Goal: Find specific page/section

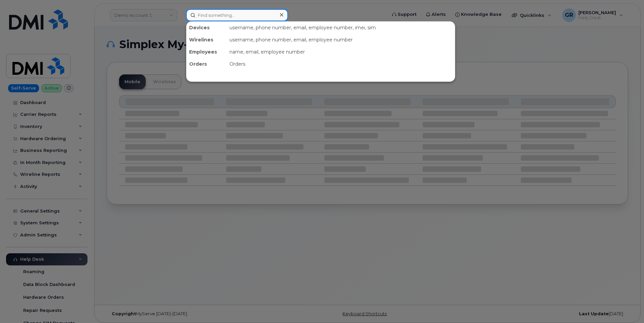
click at [225, 17] on input at bounding box center [237, 15] width 102 height 12
paste input "299699"
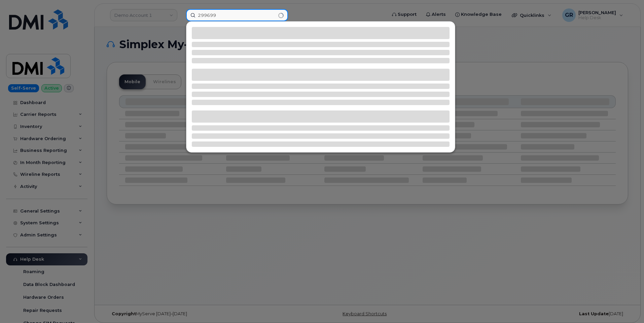
type input "299699"
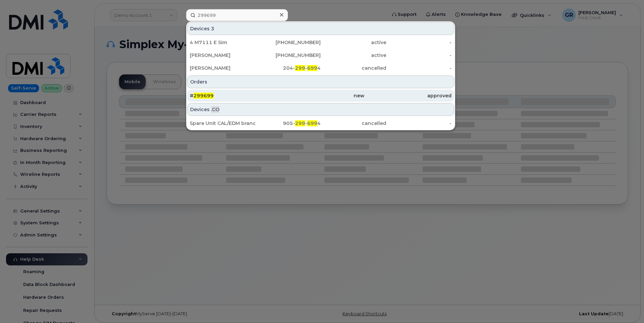
click at [229, 95] on div "# 299699" at bounding box center [233, 95] width 87 height 7
click at [232, 96] on div "# 299699" at bounding box center [233, 95] width 87 height 7
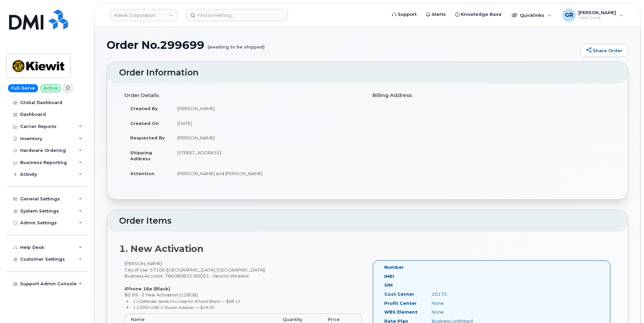
drag, startPoint x: 174, startPoint y: 107, endPoint x: 158, endPoint y: 111, distance: 15.5
click at [222, 110] on td "Michael Manahan" at bounding box center [266, 108] width 191 height 15
drag, startPoint x: 148, startPoint y: 111, endPoint x: 141, endPoint y: 108, distance: 8.0
click at [147, 110] on strong "Created By" at bounding box center [144, 108] width 28 height 5
drag, startPoint x: 123, startPoint y: 92, endPoint x: 269, endPoint y: 174, distance: 167.5
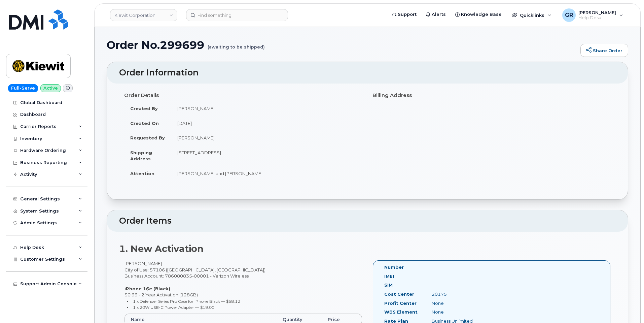
click at [269, 174] on div "Order Details Created By Michael Manahan Created On September 2, 2025 Requested…" at bounding box center [243, 137] width 248 height 97
copy div "Order Details Created By Michael Manahan Created On September 2, 2025 Requested…"
click at [195, 124] on td "September 2, 2025" at bounding box center [266, 123] width 191 height 15
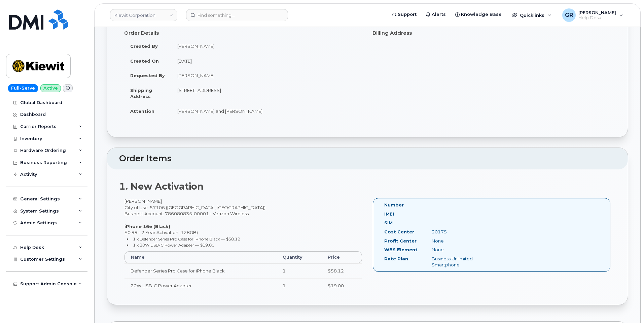
scroll to position [67, 0]
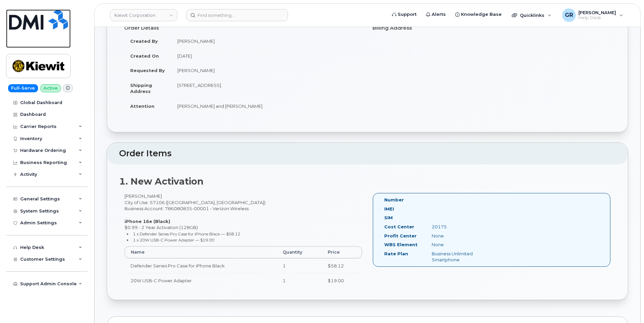
drag, startPoint x: 34, startPoint y: 24, endPoint x: 36, endPoint y: 4, distance: 20.0
click at [34, 24] on img at bounding box center [38, 19] width 59 height 20
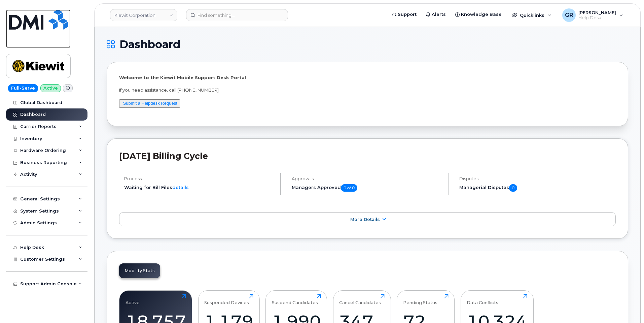
click at [48, 21] on img at bounding box center [38, 19] width 59 height 20
click at [180, 122] on div "Welcome to the Kiewit Mobile Support Desk Portal If you need assistance, call 8…" at bounding box center [367, 94] width 521 height 64
click at [144, 14] on link "Kiewit Corporation" at bounding box center [143, 15] width 67 height 12
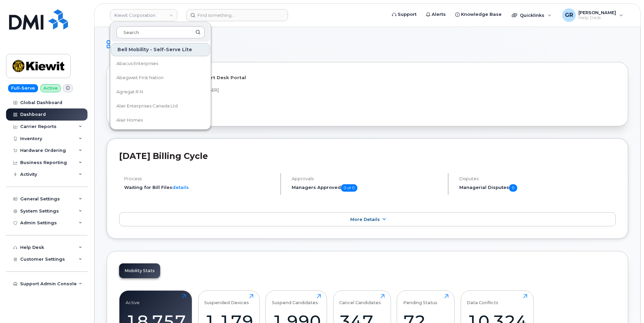
click at [156, 29] on input at bounding box center [160, 32] width 88 height 12
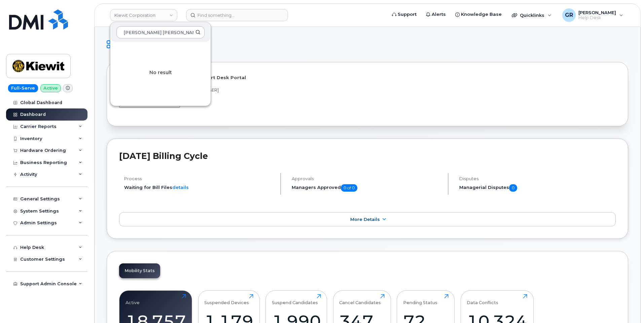
click at [198, 32] on input "Neiman Marcus" at bounding box center [160, 32] width 88 height 12
click at [174, 32] on input "Neiman Marcus" at bounding box center [160, 32] width 88 height 12
type input "Neiman Marcus"
click at [230, 43] on h1 "Dashboard" at bounding box center [366, 44] width 518 height 11
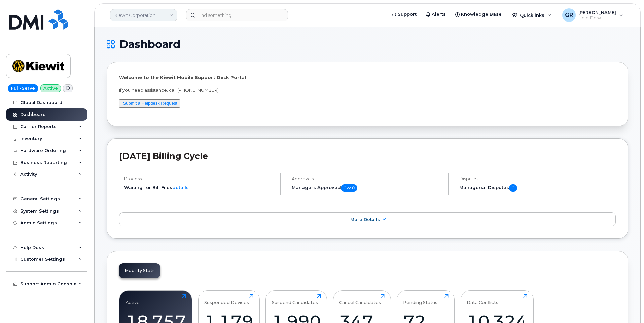
click at [147, 13] on link "Kiewit Corporation" at bounding box center [143, 15] width 67 height 12
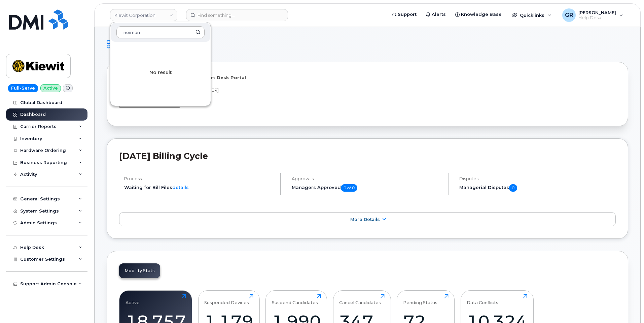
click at [154, 34] on input "neiman" at bounding box center [160, 32] width 88 height 12
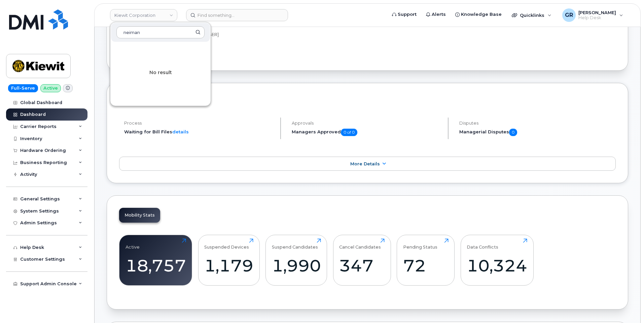
scroll to position [67, 0]
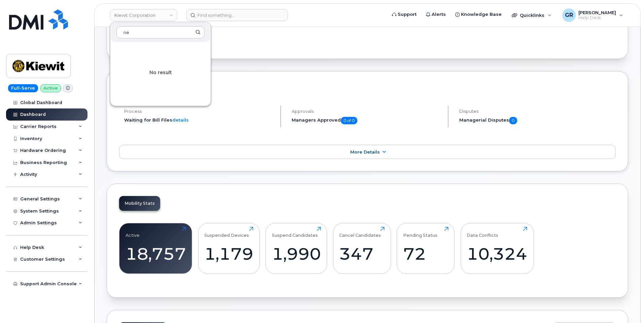
type input "n"
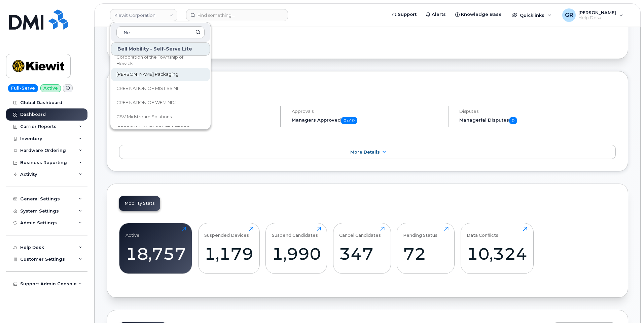
scroll to position [0, 0]
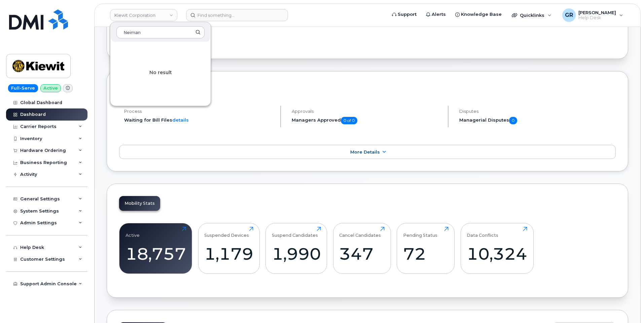
type input "Neiman"
click at [259, 39] on div "Welcome to the Kiewit Mobile Support Desk Portal If you need assistance, call 8…" at bounding box center [367, 26] width 497 height 39
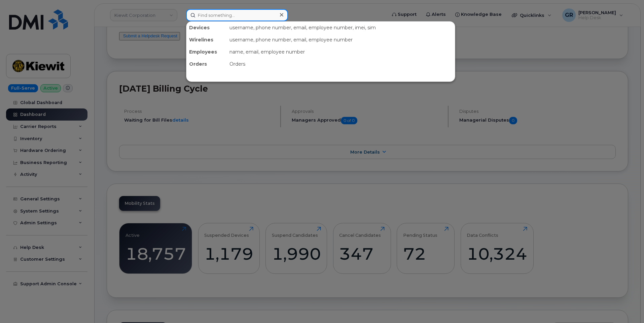
click at [239, 19] on input at bounding box center [237, 15] width 102 height 12
click at [213, 15] on input at bounding box center [237, 15] width 102 height 12
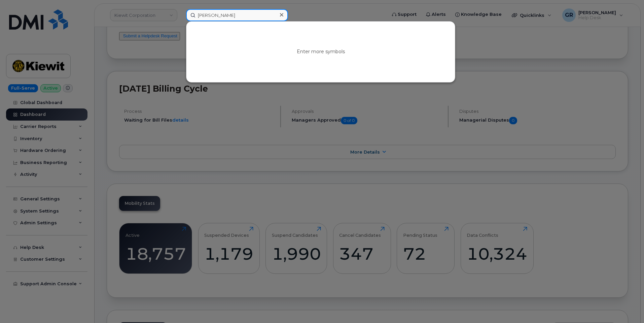
type input "Majia"
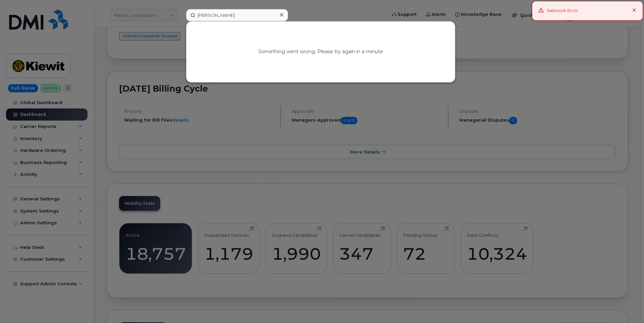
click at [640, 13] on div "Network Error" at bounding box center [587, 11] width 111 height 20
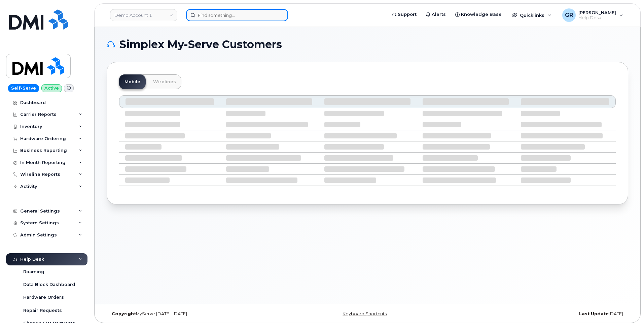
click at [235, 16] on input at bounding box center [237, 15] width 102 height 12
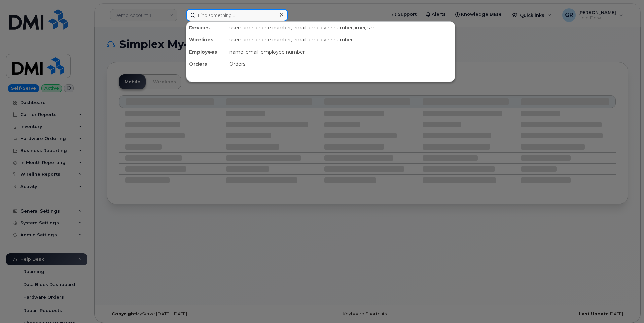
paste input "4152699137"
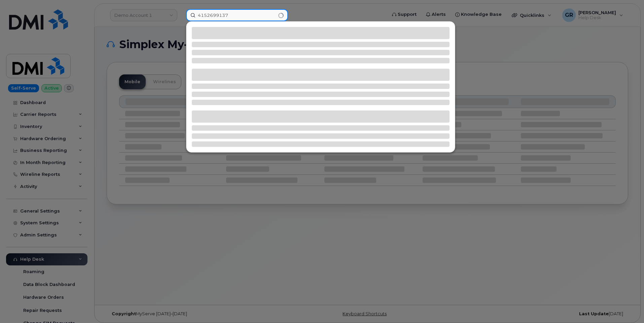
type input "4152699137"
click at [229, 15] on input "4152699137" at bounding box center [237, 15] width 102 height 12
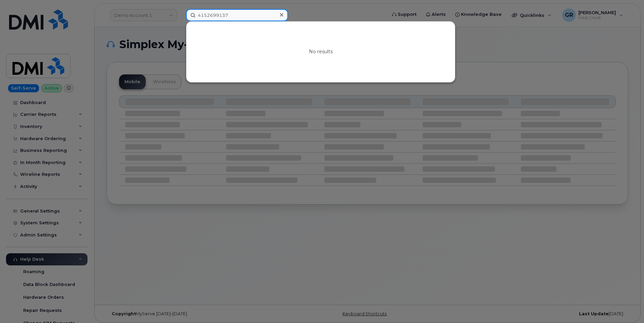
drag, startPoint x: 237, startPoint y: 13, endPoint x: 171, endPoint y: 17, distance: 65.7
click at [181, 18] on div "4152699137 No results" at bounding box center [284, 15] width 207 height 12
click at [280, 14] on icon at bounding box center [281, 14] width 3 height 5
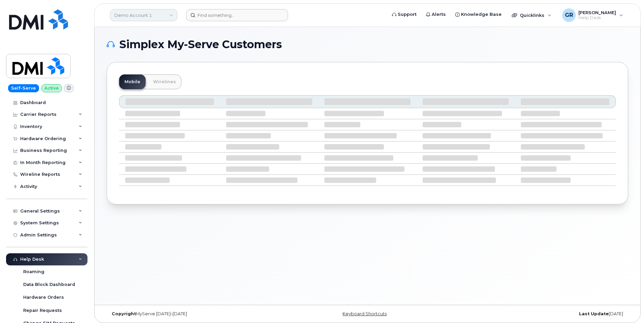
click at [168, 14] on link "Demo Account 1" at bounding box center [143, 15] width 67 height 12
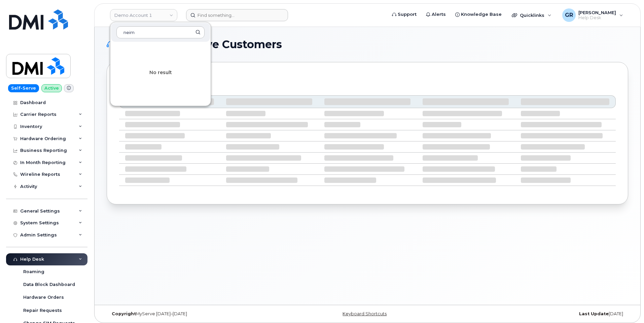
type input "neim"
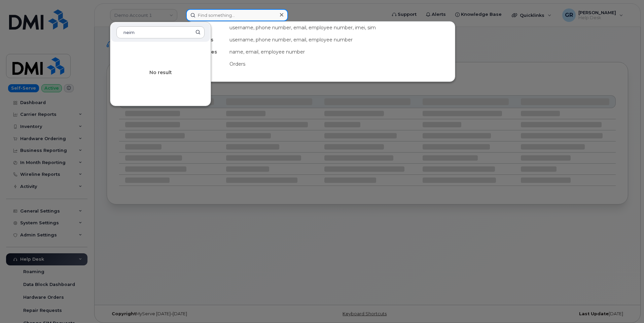
click at [213, 15] on input at bounding box center [237, 15] width 102 height 12
